Goal: Task Accomplishment & Management: Manage account settings

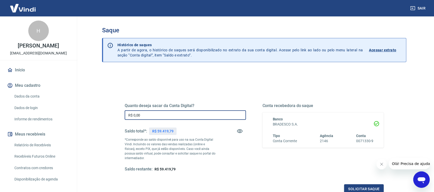
click at [149, 118] on input "R$ 0,00" at bounding box center [185, 115] width 121 height 10
drag, startPoint x: 142, startPoint y: 116, endPoint x: 106, endPoint y: 118, distance: 36.5
click at [106, 118] on div "Quanto deseja sacar da Conta Digital? R$ 0,00 ​ Saldo total*: R$ 59.419,79 *Cor…" at bounding box center [254, 162] width 304 height 184
type input "R$ 7.857,87"
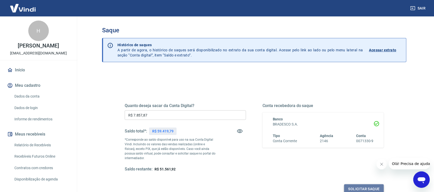
click at [364, 188] on button "Solicitar saque" at bounding box center [364, 189] width 40 height 10
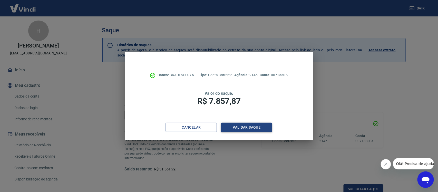
click at [247, 129] on button "Validar saque" at bounding box center [246, 128] width 51 height 10
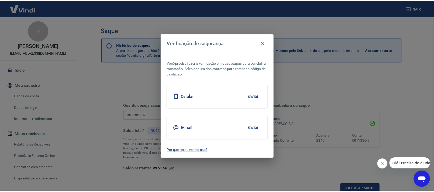
scroll to position [2, 0]
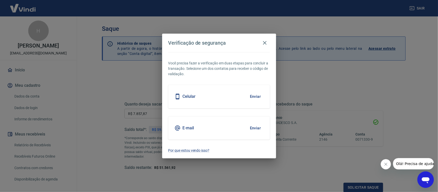
click at [254, 127] on button "Enviar" at bounding box center [255, 128] width 17 height 11
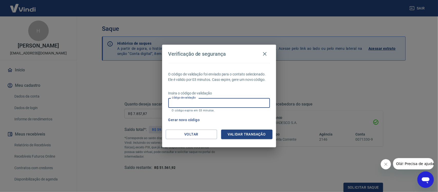
click at [172, 102] on input "Código de validação" at bounding box center [220, 103] width 102 height 10
click at [266, 54] on icon "button" at bounding box center [265, 54] width 6 height 6
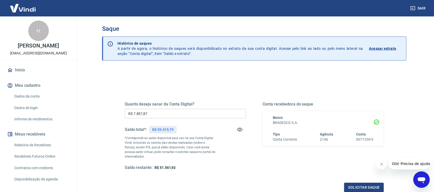
drag, startPoint x: 159, startPoint y: 113, endPoint x: 110, endPoint y: 125, distance: 51.0
click at [110, 125] on div "Quanto deseja sacar da Conta Digital? R$ 7.857,87 ​ Saldo total*: R$ 59.419,79 …" at bounding box center [254, 161] width 304 height 184
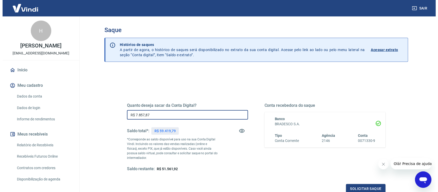
scroll to position [0, 0]
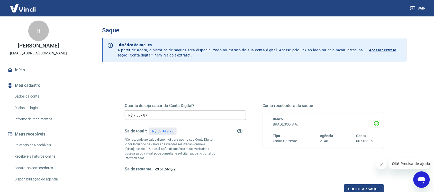
click at [202, 78] on div "Quanto deseja sacar da Conta Digital? R$ 7.857,87 ​ Saldo total*: R$ 59.419,79 …" at bounding box center [254, 162] width 304 height 184
click at [362, 189] on button "Solicitar saque" at bounding box center [364, 189] width 40 height 10
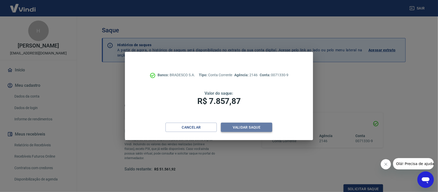
click at [244, 129] on button "Validar saque" at bounding box center [246, 128] width 51 height 10
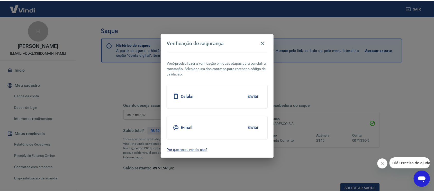
scroll to position [2, 0]
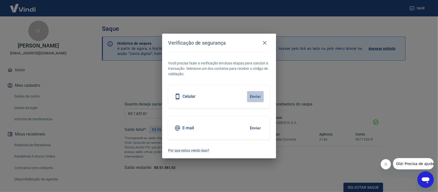
click at [255, 96] on button "Enviar" at bounding box center [255, 96] width 17 height 11
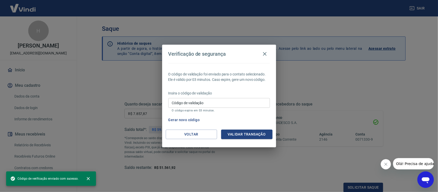
click at [180, 105] on input "Código de validação" at bounding box center [220, 103] width 102 height 10
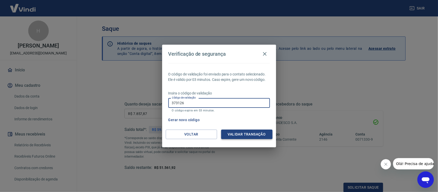
type input "373126"
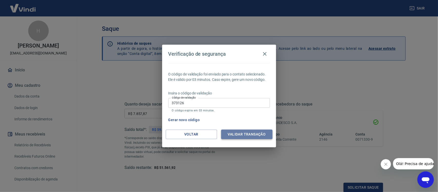
click at [247, 136] on button "Validar transação" at bounding box center [246, 135] width 51 height 10
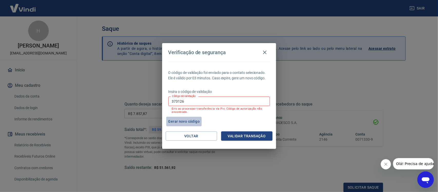
click at [184, 120] on button "Gerar novo código" at bounding box center [184, 122] width 36 height 10
drag, startPoint x: 186, startPoint y: 100, endPoint x: 154, endPoint y: 103, distance: 32.0
click at [154, 103] on div "Verificação de segurança O código de validação foi enviado para o contato selec…" at bounding box center [219, 96] width 438 height 192
click at [264, 57] on div "Verificação de segurança" at bounding box center [220, 52] width 102 height 10
click at [264, 52] on icon "button" at bounding box center [265, 52] width 6 height 6
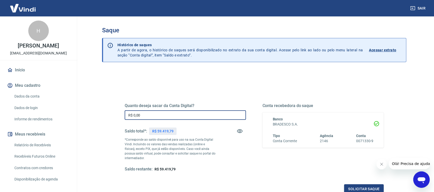
click at [149, 115] on input "R$ 0,00" at bounding box center [185, 115] width 121 height 10
drag, startPoint x: 149, startPoint y: 115, endPoint x: 101, endPoint y: 120, distance: 48.1
click at [101, 120] on div "Saque Histórico de saques A partir de agora, o histórico de saques será disponi…" at bounding box center [254, 116] width 316 height 200
